Goal: Task Accomplishment & Management: Manage account settings

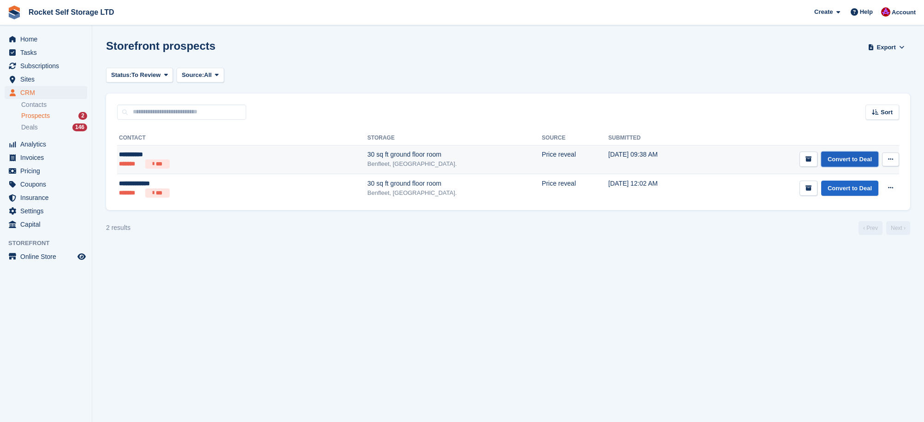
click at [833, 159] on link "Convert to Deal" at bounding box center [849, 159] width 57 height 15
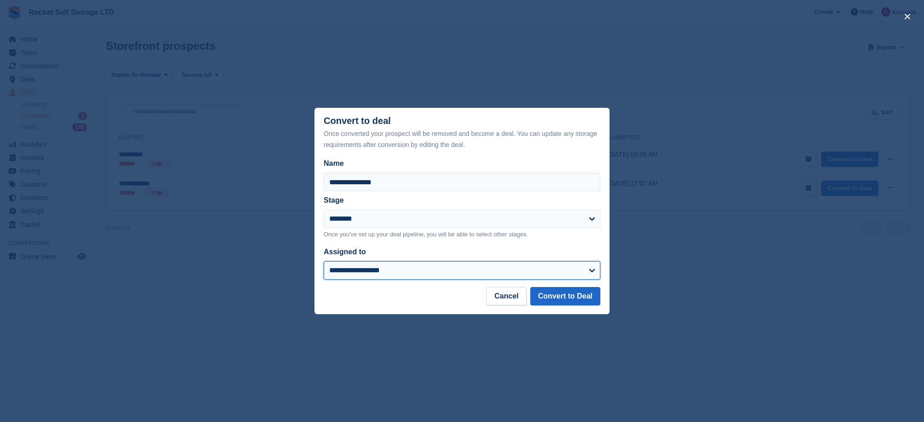
click at [412, 274] on select "**********" at bounding box center [462, 270] width 277 height 18
select select "****"
click at [324, 261] on select "**********" at bounding box center [462, 270] width 277 height 18
click at [575, 294] on button "Convert to Deal" at bounding box center [565, 296] width 70 height 18
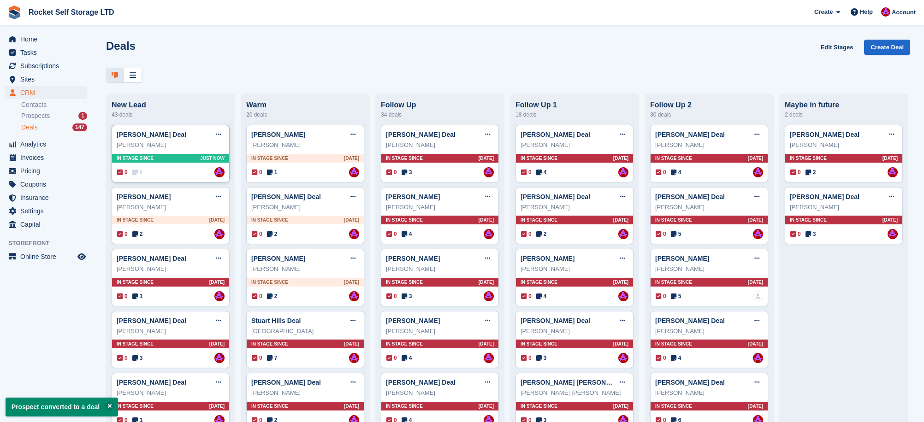
click at [160, 141] on div "Alex Smith Deal Edit deal Mark as won Mark as lost Delete deal" at bounding box center [171, 135] width 108 height 14
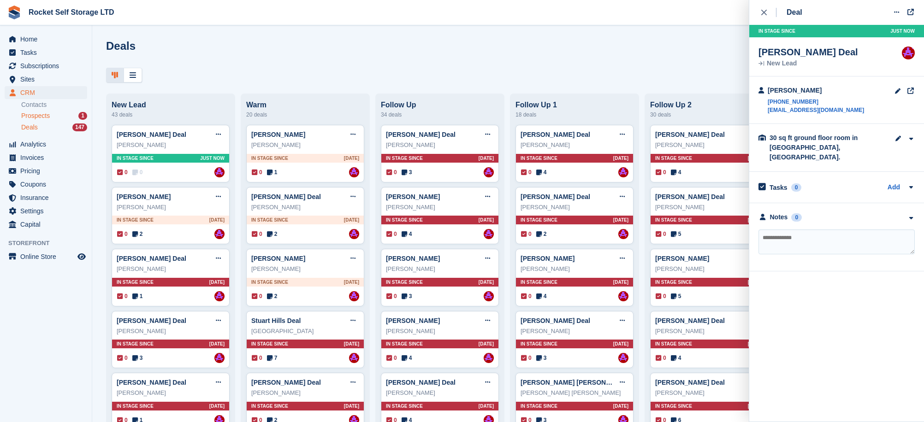
click at [30, 114] on span "Prospects" at bounding box center [35, 116] width 29 height 9
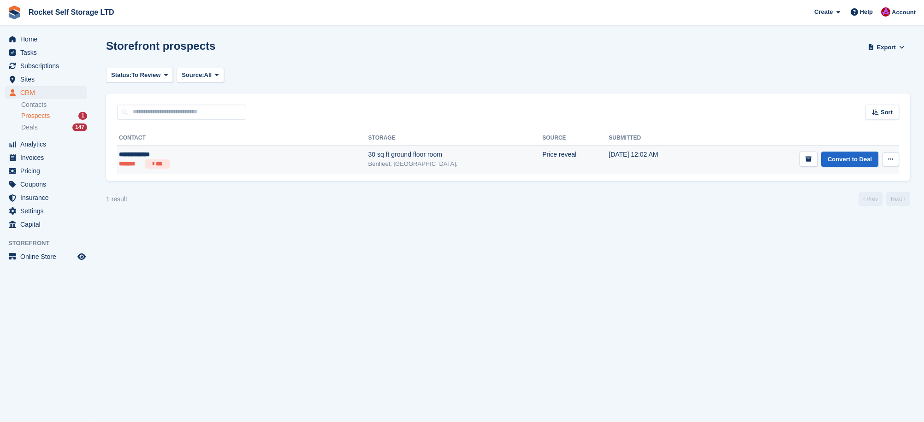
click at [136, 155] on div "**********" at bounding box center [182, 155] width 127 height 10
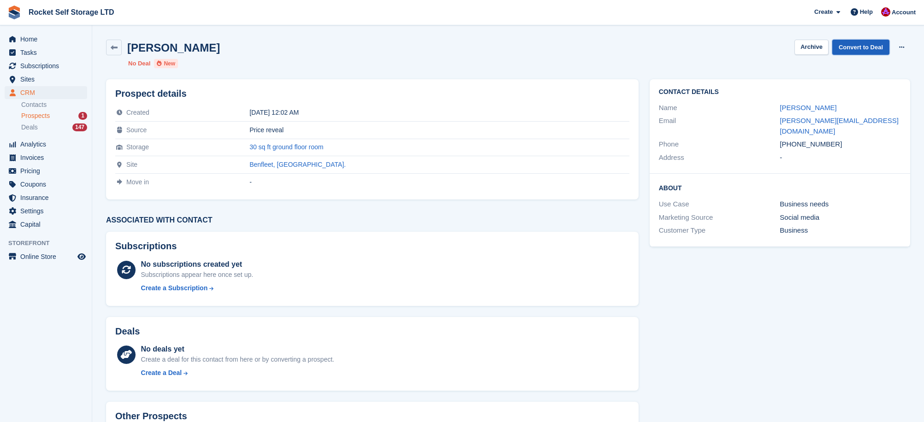
click at [850, 51] on link "Convert to Deal" at bounding box center [860, 47] width 57 height 15
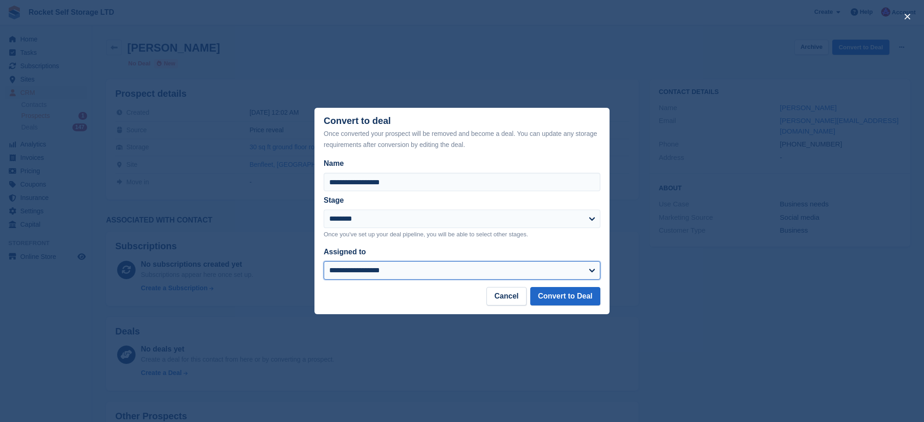
click at [401, 270] on select "**********" at bounding box center [462, 270] width 277 height 18
select select "****"
click at [324, 261] on select "**********" at bounding box center [462, 270] width 277 height 18
click at [559, 296] on button "Convert to Deal" at bounding box center [565, 296] width 70 height 18
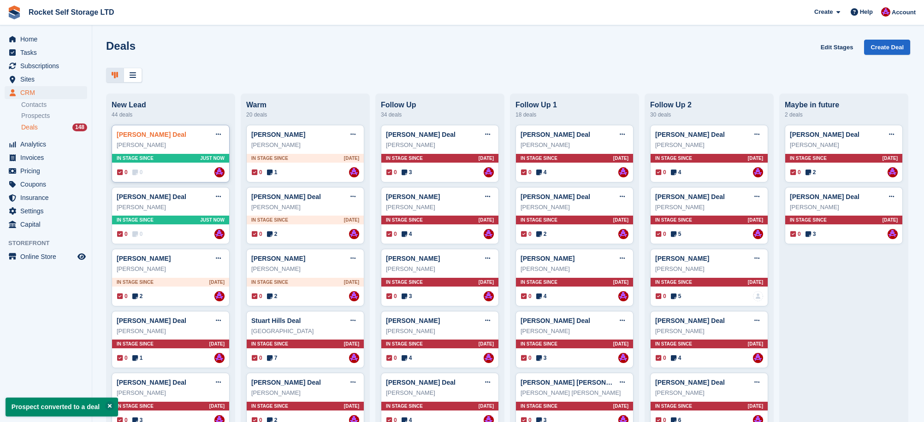
click at [168, 138] on link "Dean Mitchell Deal" at bounding box center [152, 134] width 70 height 7
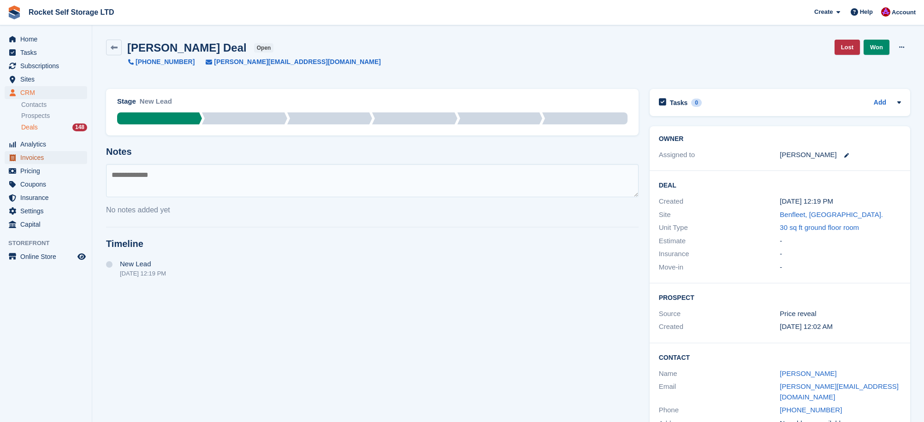
click at [40, 162] on span "Invoices" at bounding box center [47, 157] width 55 height 13
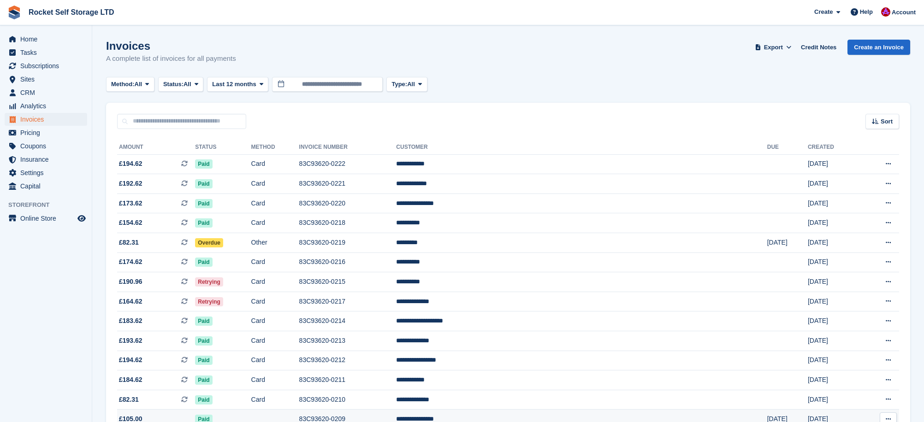
scroll to position [2, 0]
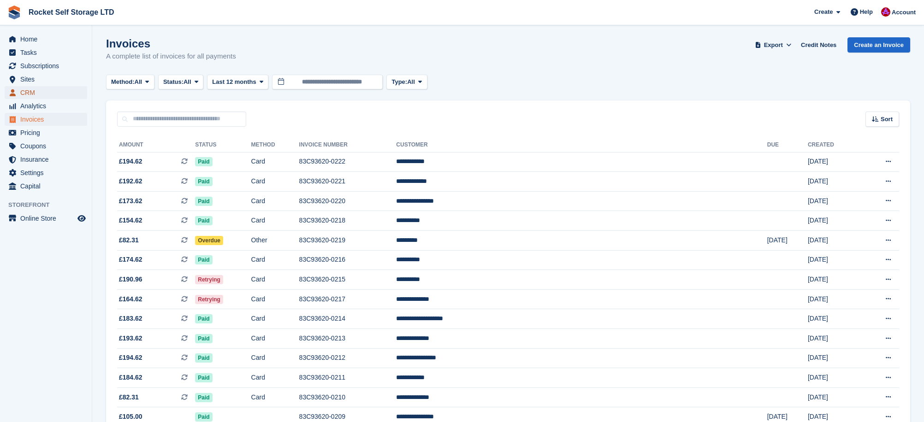
click at [31, 95] on span "CRM" at bounding box center [47, 92] width 55 height 13
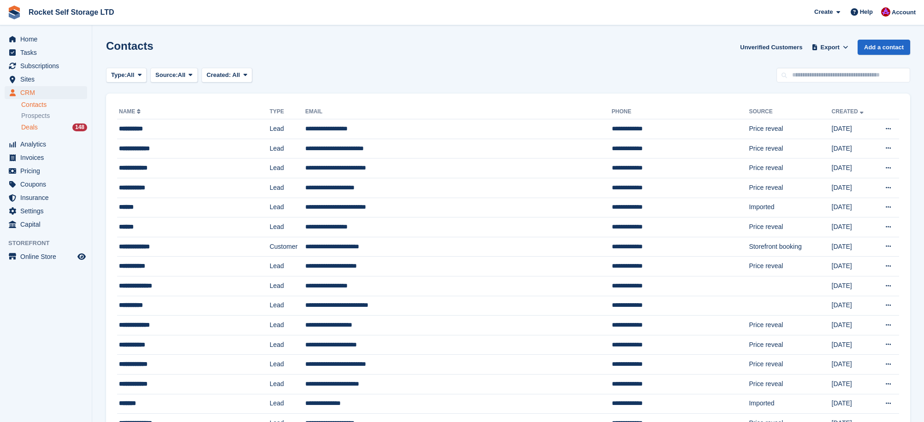
click at [40, 130] on div "Deals 148" at bounding box center [54, 127] width 66 height 9
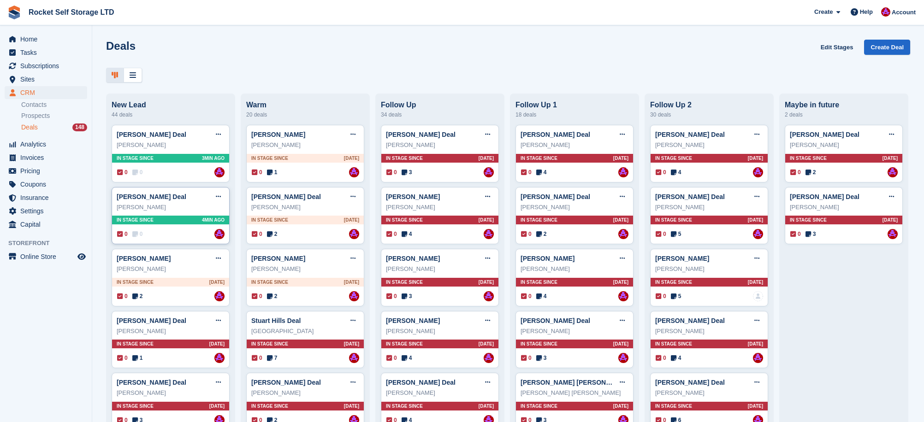
click at [140, 205] on div "Alex Smith" at bounding box center [171, 207] width 108 height 9
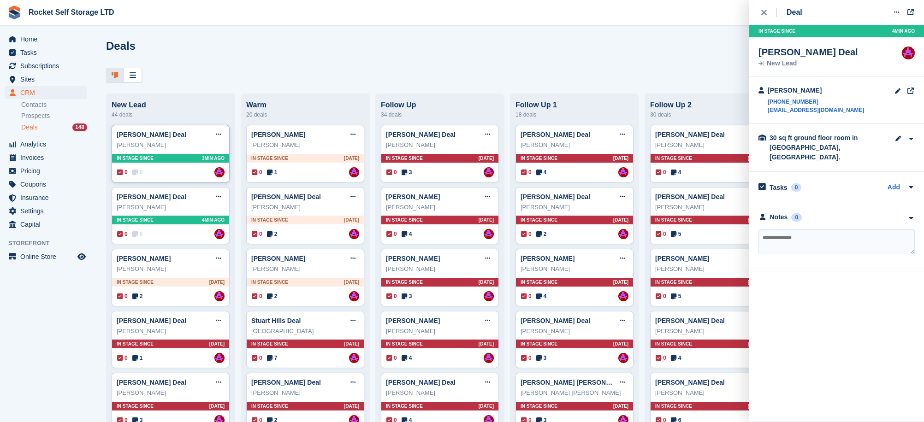
click at [147, 154] on div "Dean Mitchell Deal Edit deal Mark as won Mark as lost Delete deal Dean Mitchell…" at bounding box center [171, 154] width 118 height 58
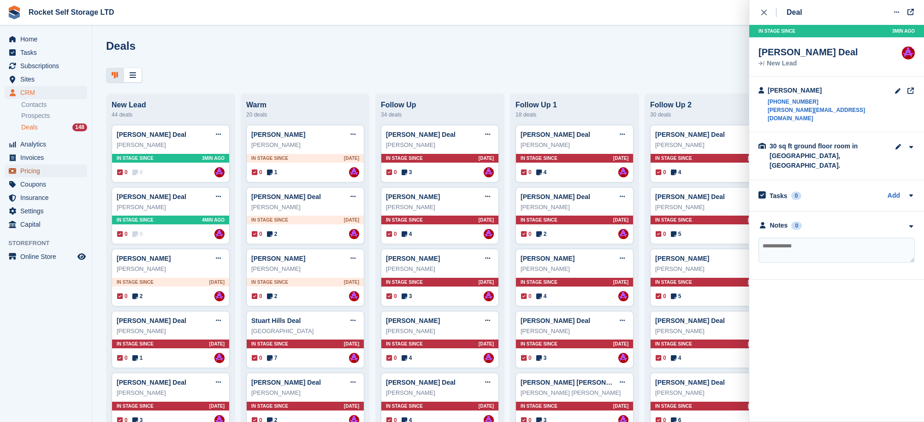
click at [31, 171] on span "Pricing" at bounding box center [47, 171] width 55 height 13
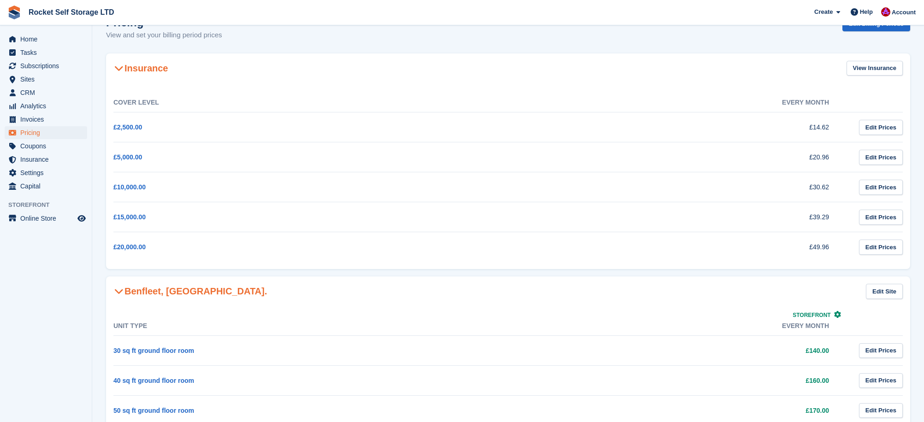
scroll to position [115, 0]
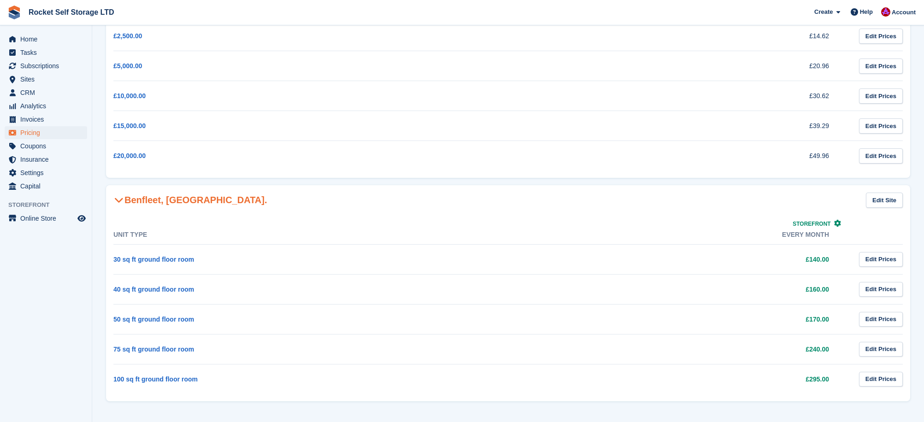
click at [206, 322] on td "50 sq ft ground floor room" at bounding box center [296, 319] width 367 height 30
click at [231, 321] on td "50 sq ft ground floor room" at bounding box center [296, 319] width 367 height 30
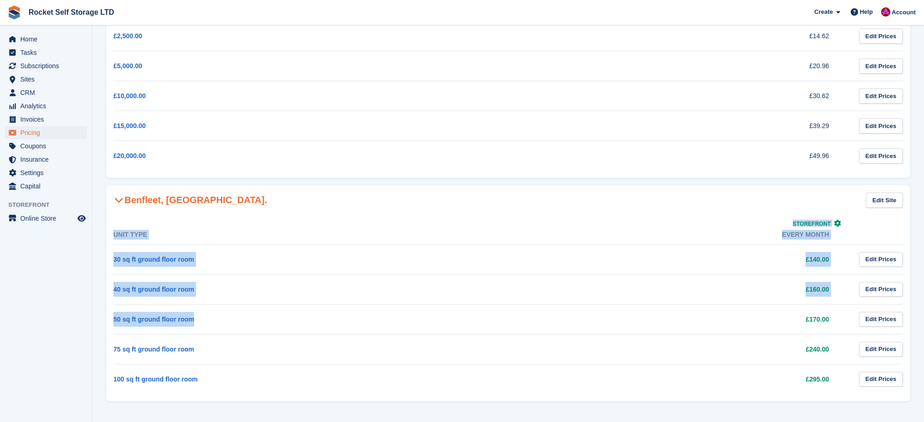
drag, startPoint x: 109, startPoint y: 320, endPoint x: 267, endPoint y: 329, distance: 158.4
click at [267, 329] on div "Unit Type Storefront Every month 30 sq ft ground floor room £140.00 Edit Prices…" at bounding box center [508, 308] width 804 height 186
click at [267, 329] on td "50 sq ft ground floor room" at bounding box center [296, 319] width 367 height 30
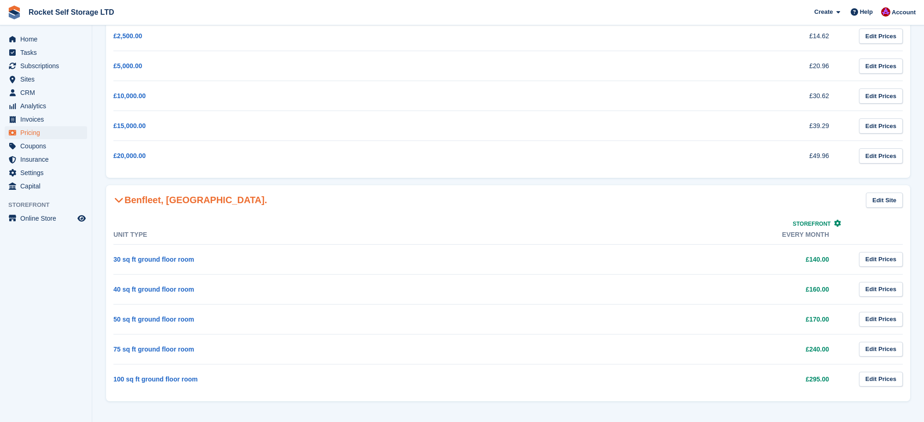
click at [115, 203] on icon at bounding box center [118, 199] width 9 height 9
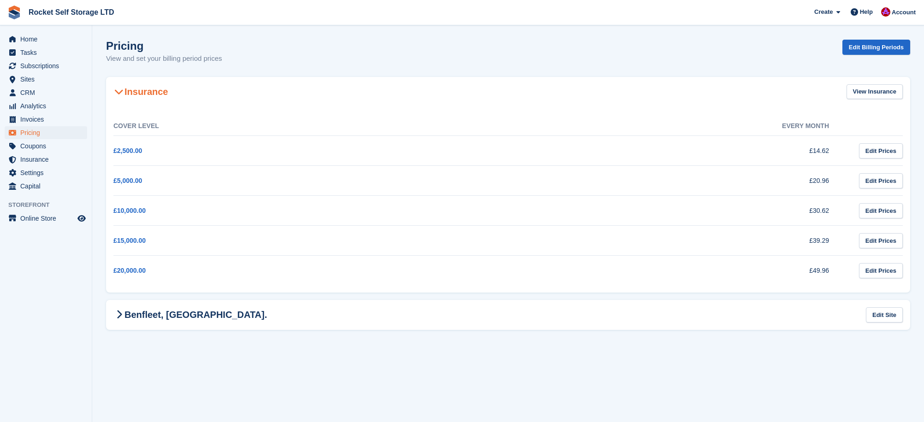
click at [118, 93] on icon at bounding box center [118, 91] width 9 height 9
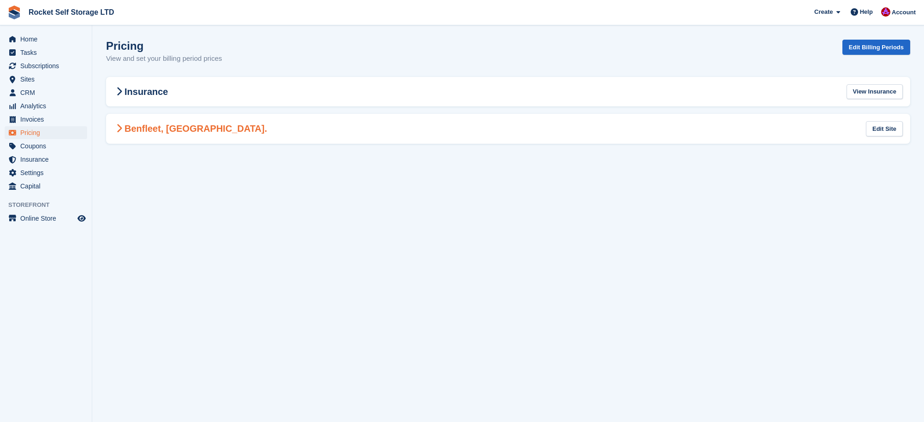
click at [124, 132] on span at bounding box center [118, 128] width 11 height 11
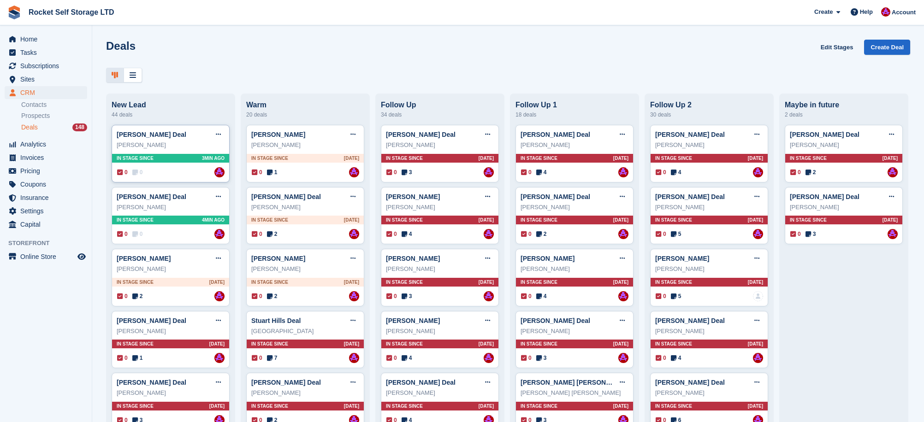
click at [160, 143] on div "Dean Mitchell" at bounding box center [171, 145] width 108 height 9
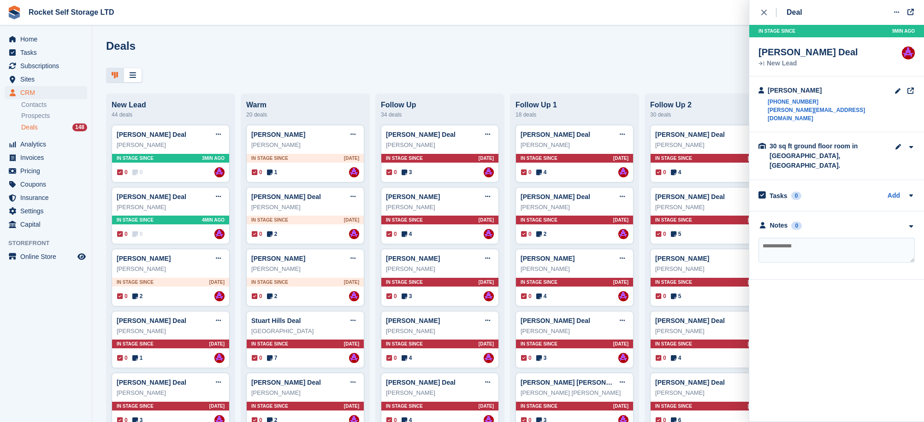
click at [794, 239] on textarea at bounding box center [836, 250] width 156 height 25
type textarea "**********"
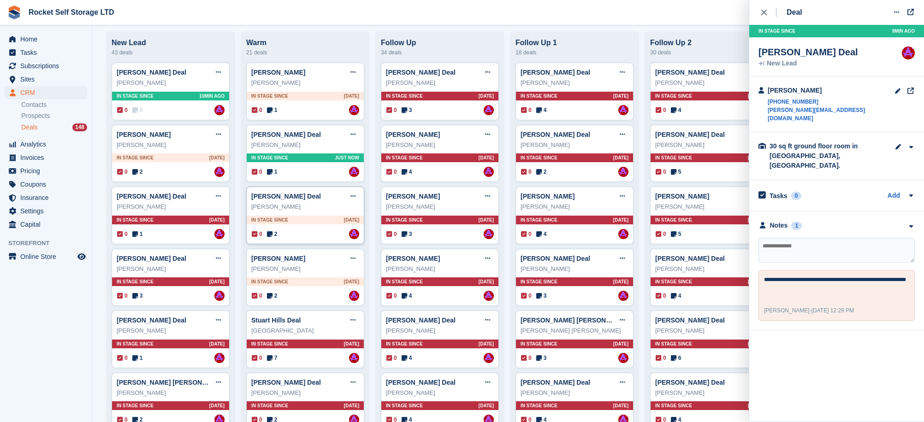
scroll to position [64, 0]
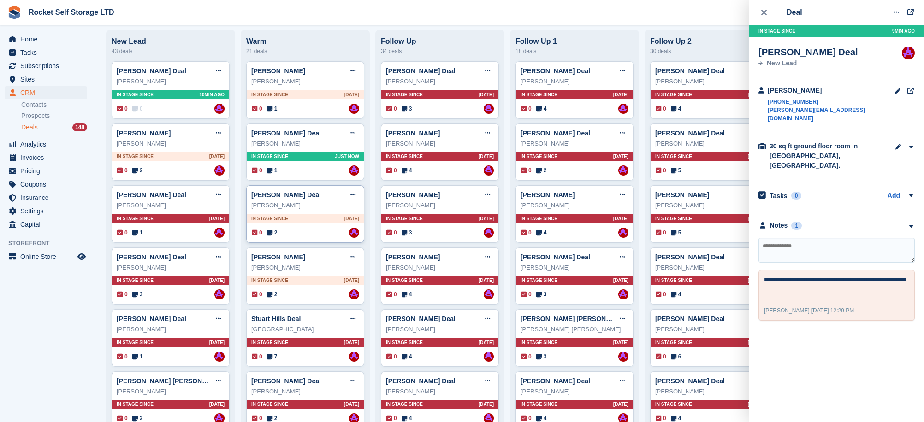
click at [284, 204] on div "Mark Porter" at bounding box center [305, 205] width 108 height 9
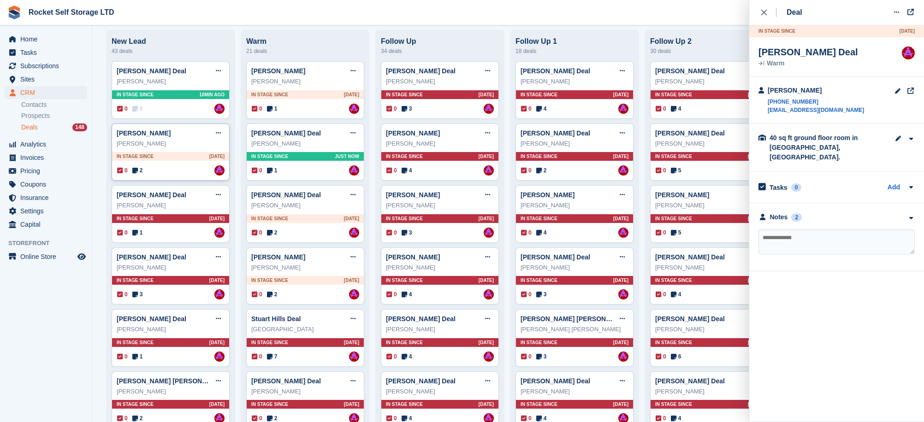
scroll to position [0, 0]
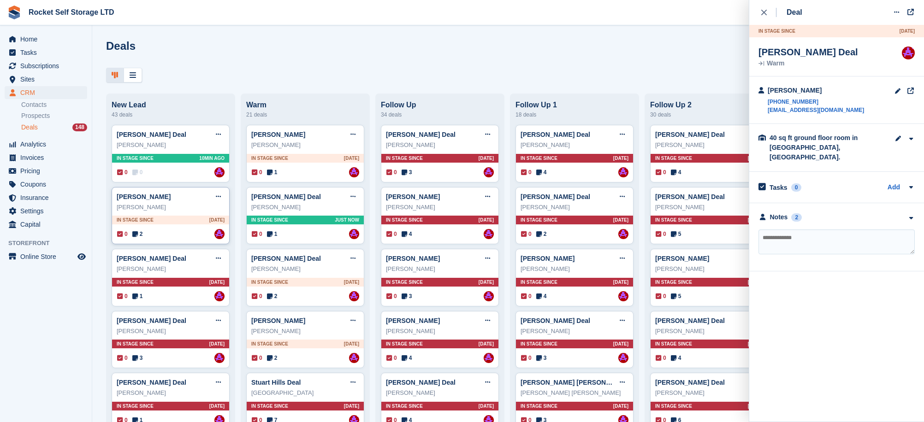
click at [152, 203] on div "Natalie Amos" at bounding box center [171, 207] width 108 height 9
click at [793, 213] on div "2" at bounding box center [796, 217] width 11 height 8
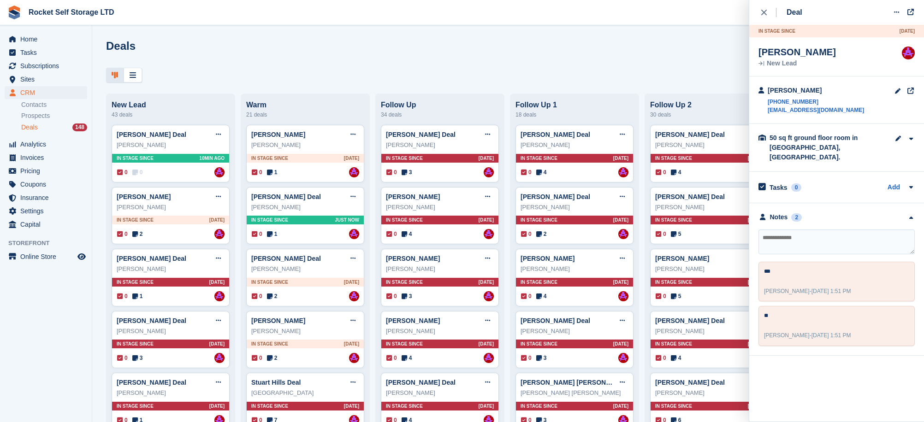
click at [785, 230] on textarea at bounding box center [836, 242] width 156 height 25
type textarea "**"
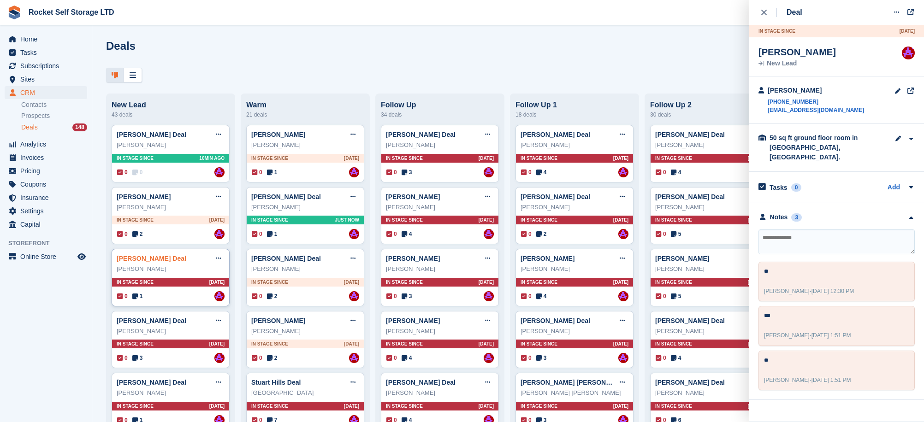
click at [155, 262] on link "Jack Fraser Deal" at bounding box center [152, 258] width 70 height 7
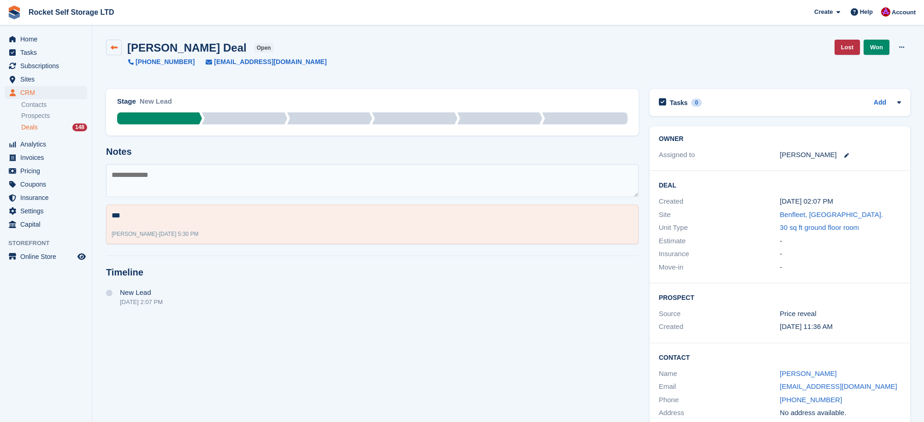
click at [109, 45] on link at bounding box center [114, 48] width 16 height 16
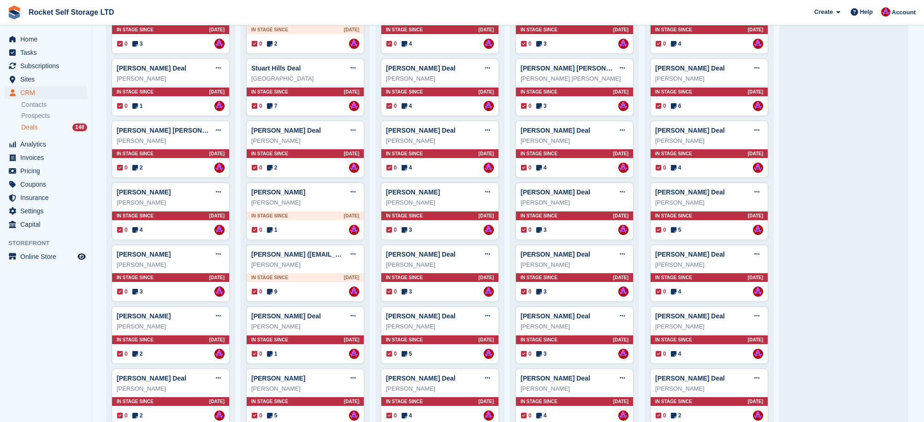
scroll to position [315, 0]
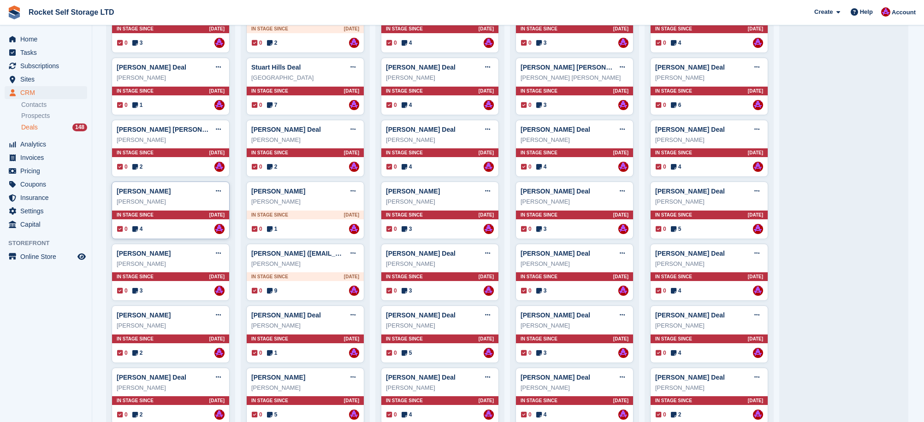
click at [152, 210] on div "David Deal Edit deal Mark as won Mark as lost Delete deal david In stage since …" at bounding box center [171, 211] width 118 height 58
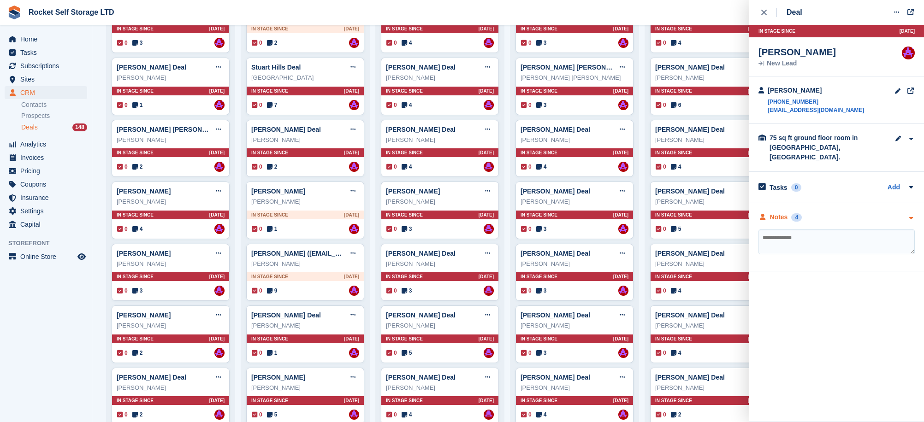
click at [792, 213] on div "4" at bounding box center [796, 217] width 11 height 8
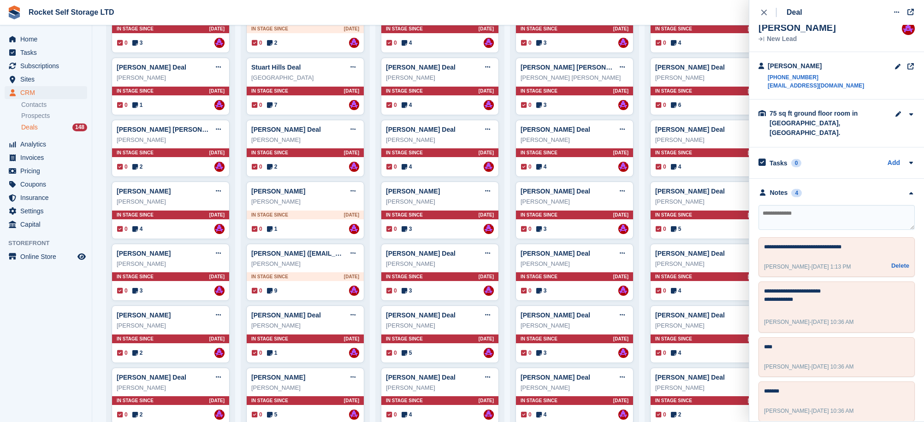
scroll to position [0, 0]
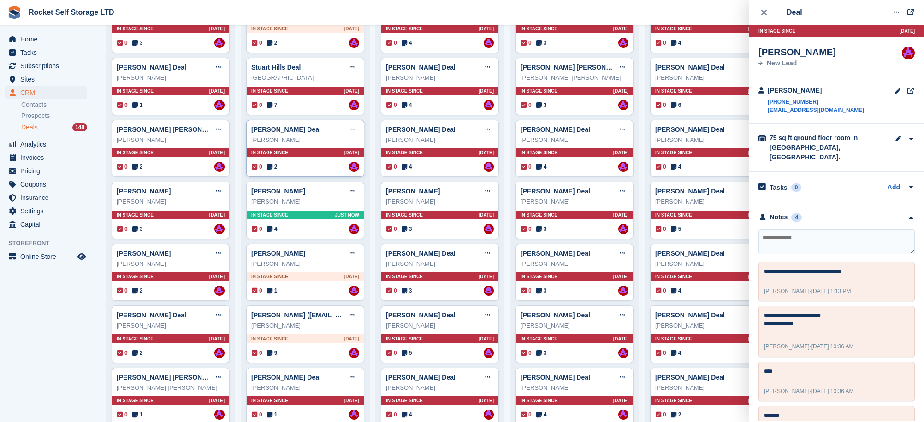
drag, startPoint x: 294, startPoint y: 199, endPoint x: 293, endPoint y: 138, distance: 60.9
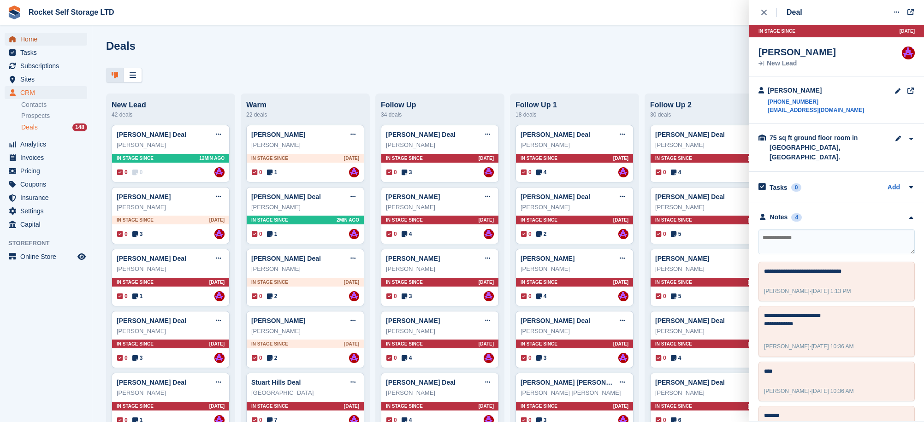
click at [35, 40] on span "Home" at bounding box center [47, 39] width 55 height 13
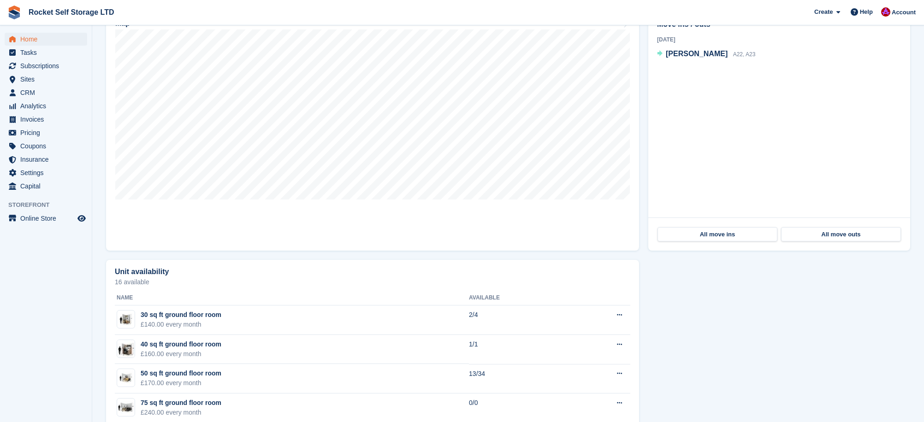
scroll to position [299, 0]
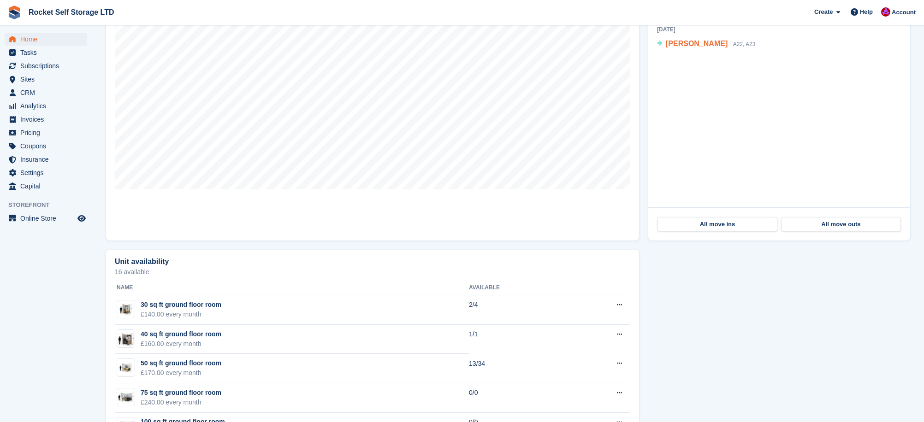
click at [697, 44] on span "[PERSON_NAME]" at bounding box center [697, 44] width 62 height 8
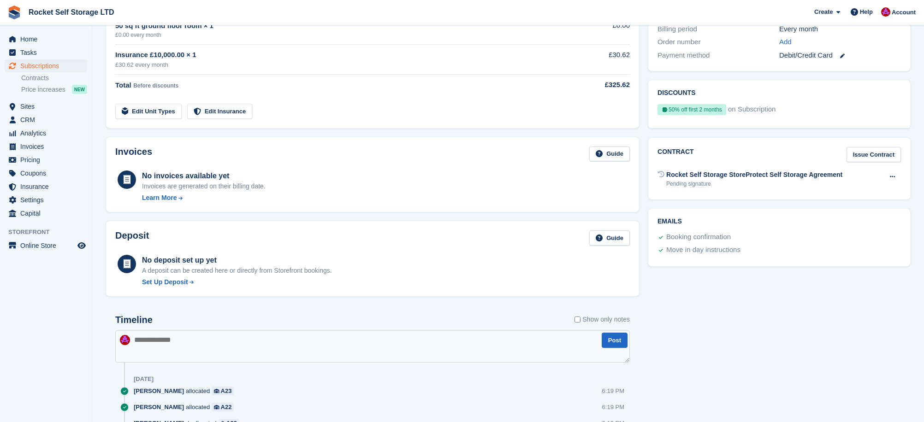
scroll to position [260, 0]
click at [881, 155] on link "Issue Contract" at bounding box center [874, 153] width 54 height 15
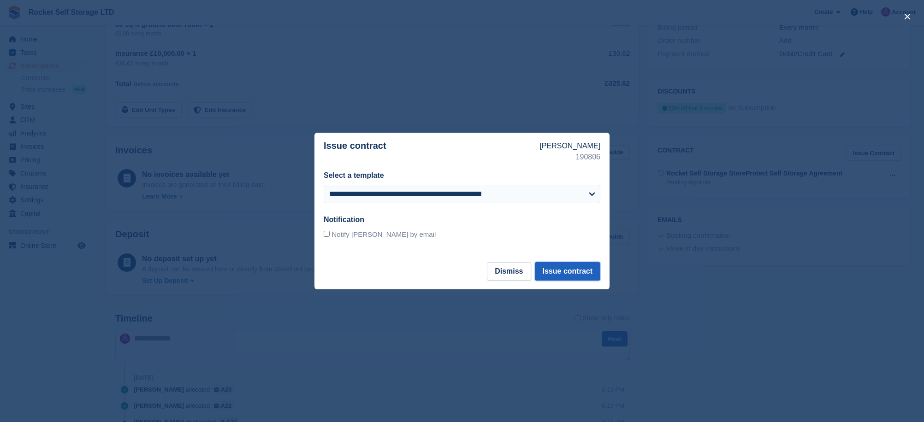
click at [566, 275] on button "Issue contract" at bounding box center [567, 271] width 65 height 18
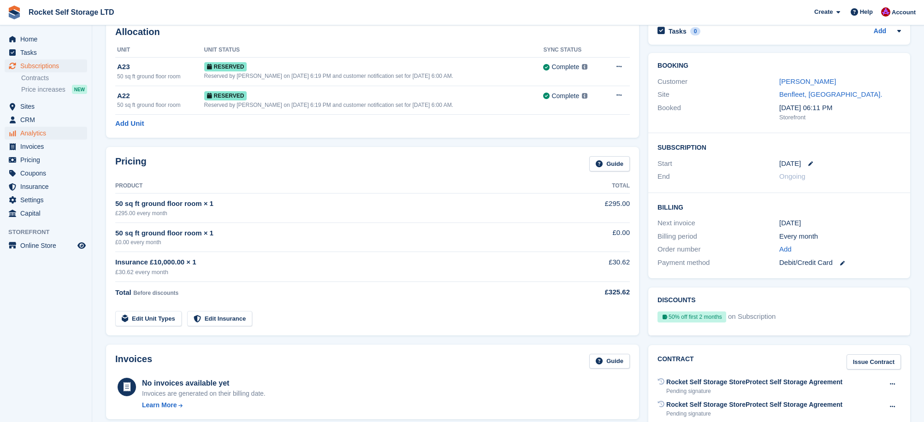
scroll to position [0, 0]
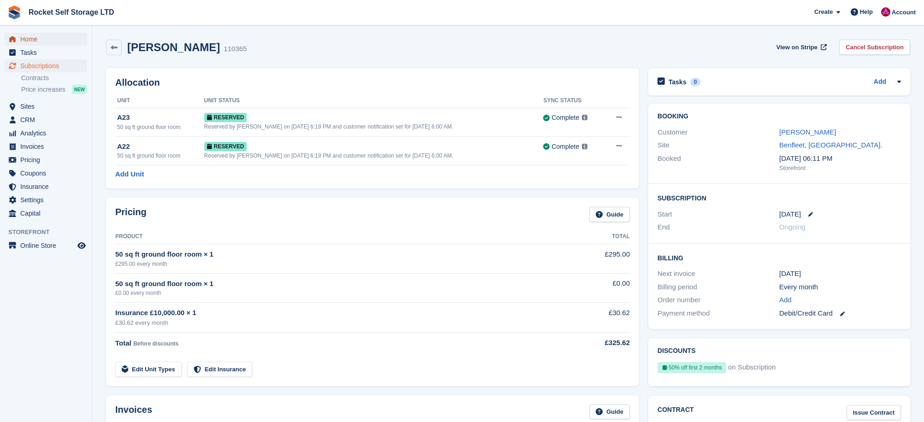
click at [33, 41] on span "Home" at bounding box center [47, 39] width 55 height 13
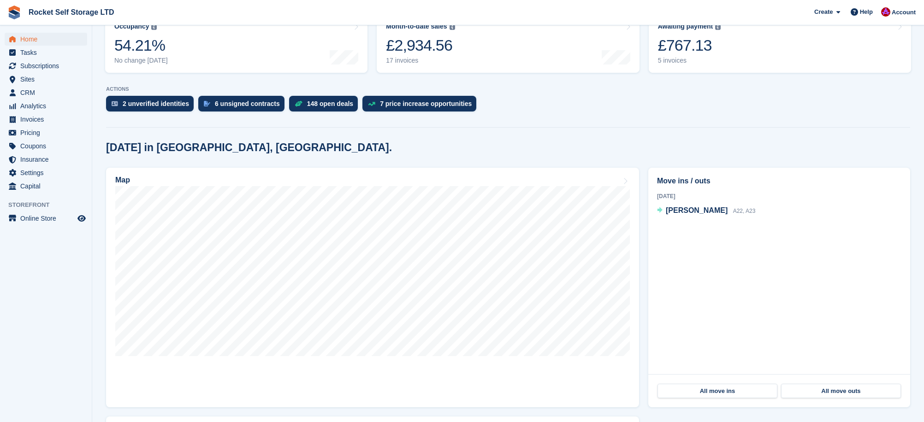
scroll to position [129, 0]
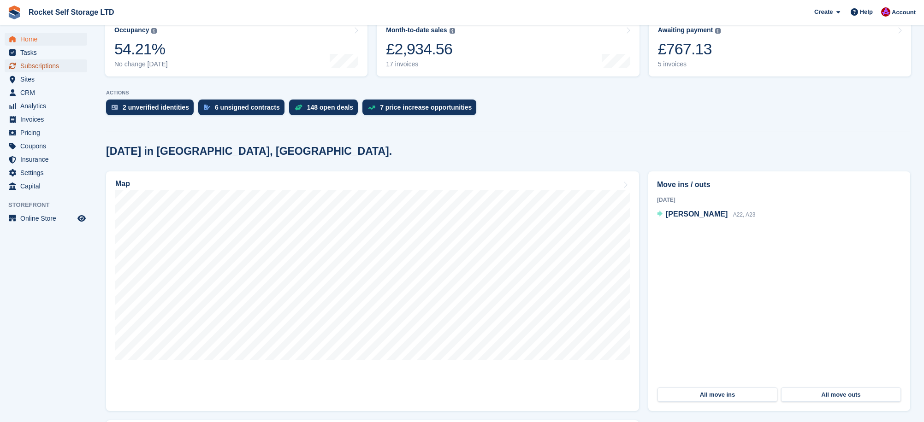
click at [35, 63] on span "Subscriptions" at bounding box center [47, 65] width 55 height 13
